Goal: Task Accomplishment & Management: Manage account settings

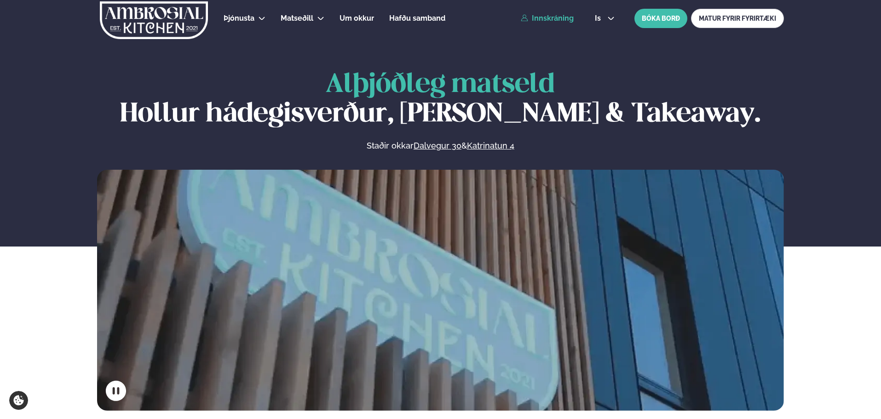
click at [550, 17] on link "Innskráning" at bounding box center [547, 18] width 53 height 8
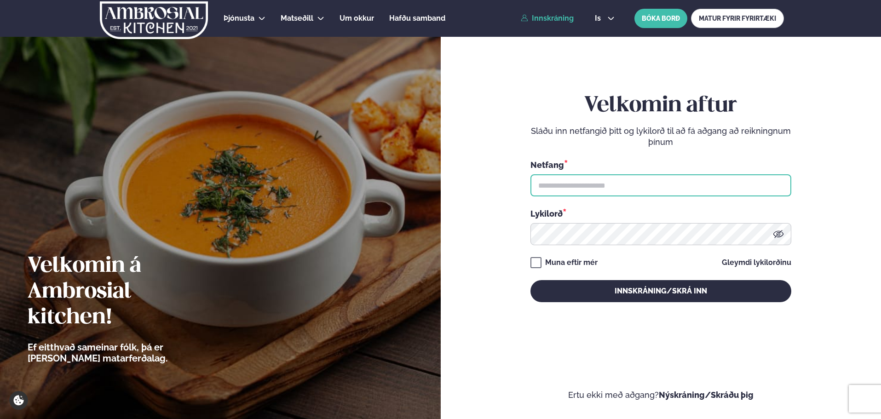
click at [574, 193] on input "text" at bounding box center [660, 185] width 261 height 22
type input "**********"
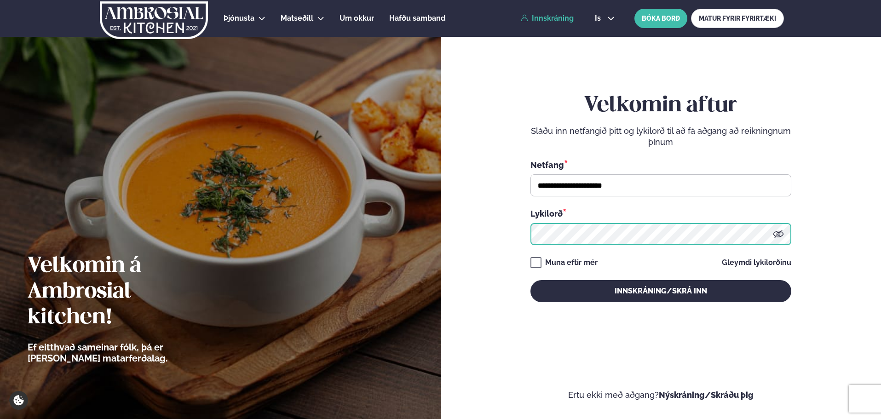
click at [530, 280] on button "Innskráning/Skrá inn" at bounding box center [660, 291] width 261 height 22
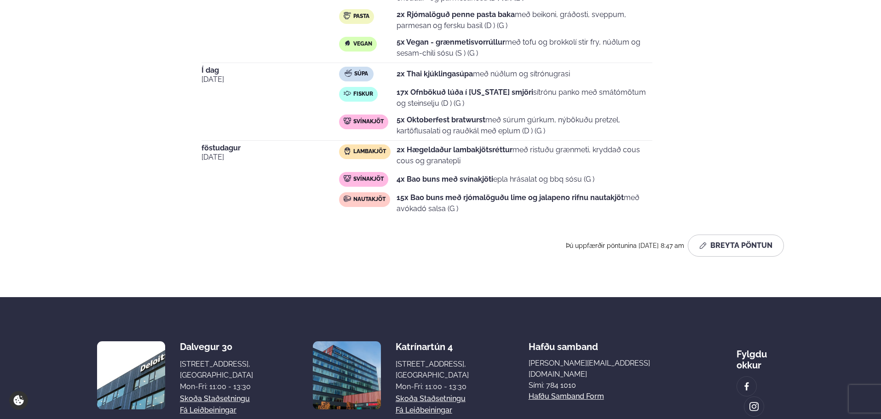
scroll to position [506, 0]
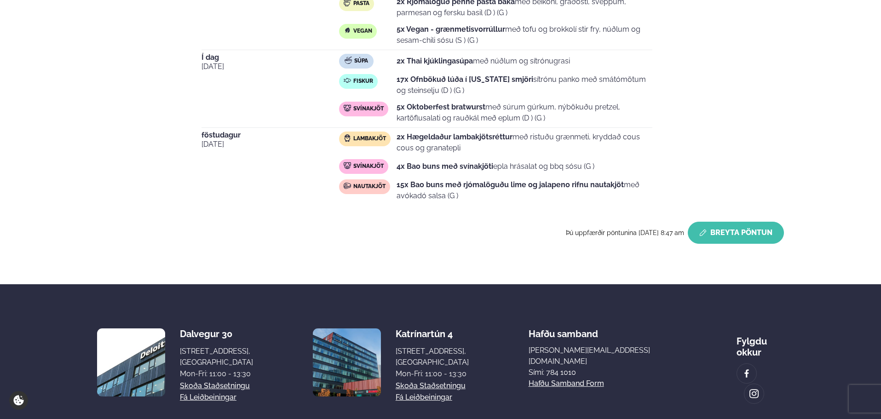
click at [715, 234] on button "Breyta Pöntun" at bounding box center [736, 233] width 96 height 22
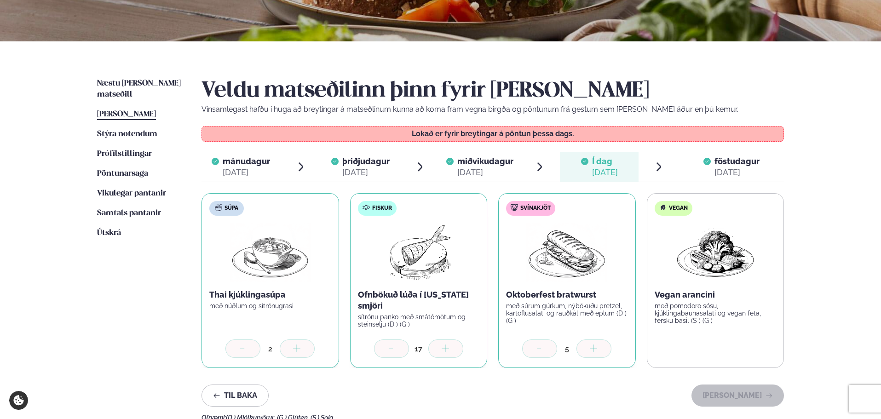
scroll to position [154, 0]
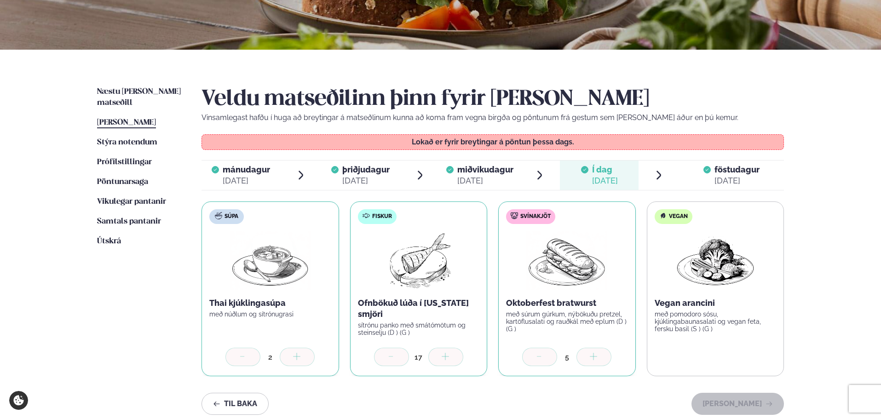
click at [710, 172] on div at bounding box center [706, 175] width 7 height 22
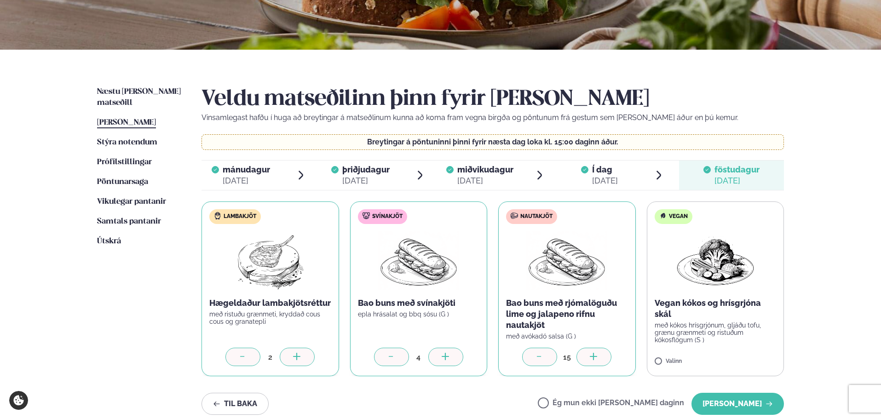
click at [541, 352] on div at bounding box center [539, 357] width 35 height 18
click at [729, 401] on button "[PERSON_NAME]" at bounding box center [737, 404] width 92 height 22
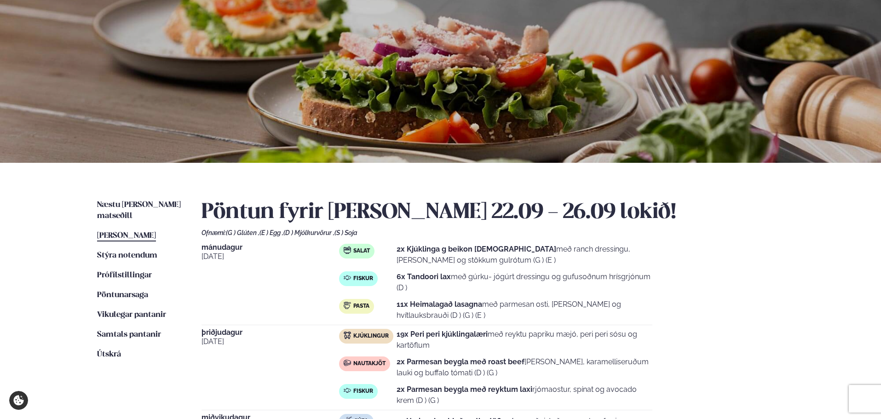
scroll to position [0, 0]
